Goal: Transaction & Acquisition: Purchase product/service

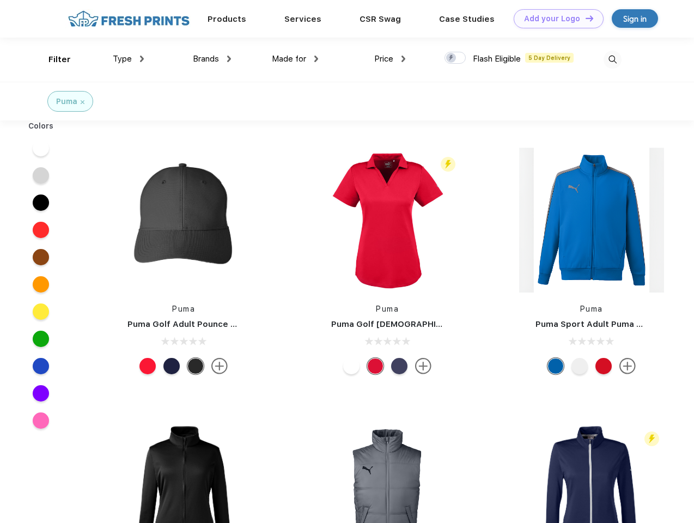
click at [555, 19] on link "Add your Logo Design Tool" at bounding box center [559, 18] width 90 height 19
click at [0, 0] on div "Design Tool" at bounding box center [0, 0] width 0 height 0
click at [585, 18] on link "Add your Logo Design Tool" at bounding box center [559, 18] width 90 height 19
click at [52, 59] on div "Filter" at bounding box center [60, 59] width 22 height 13
click at [129, 59] on span "Type" at bounding box center [122, 59] width 19 height 10
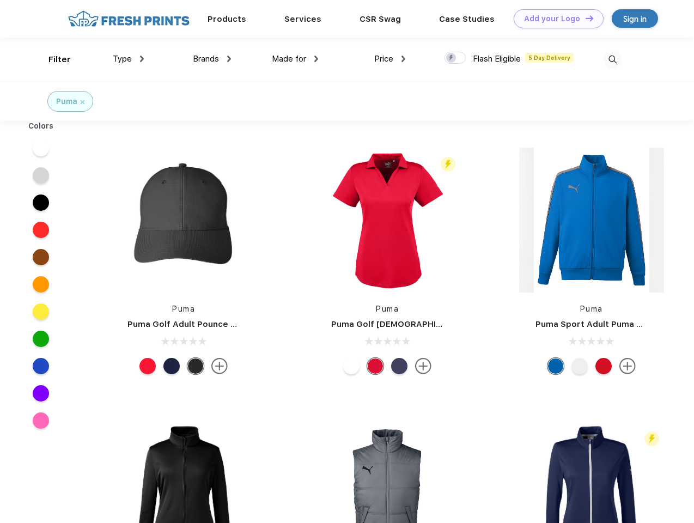
click at [212, 59] on span "Brands" at bounding box center [206, 59] width 26 height 10
click at [295, 59] on span "Made for" at bounding box center [289, 59] width 34 height 10
click at [390, 59] on span "Price" at bounding box center [383, 59] width 19 height 10
click at [456, 58] on div at bounding box center [455, 58] width 21 height 12
click at [452, 58] on input "checkbox" at bounding box center [448, 54] width 7 height 7
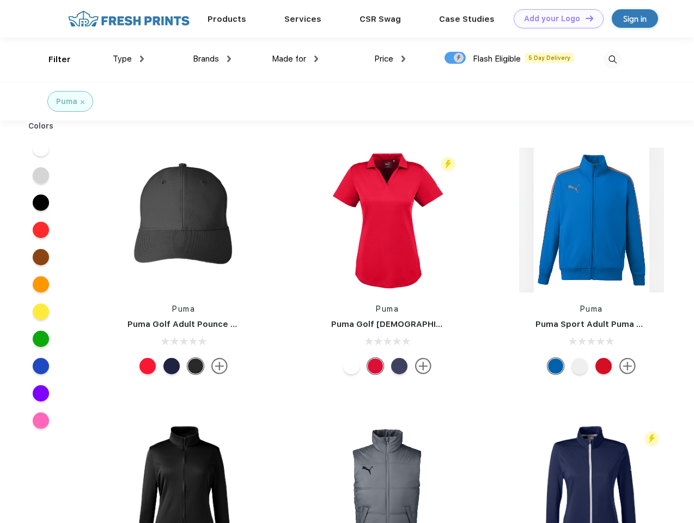
click at [613, 59] on img at bounding box center [613, 60] width 18 height 18
